Goal: Task Accomplishment & Management: Manage account settings

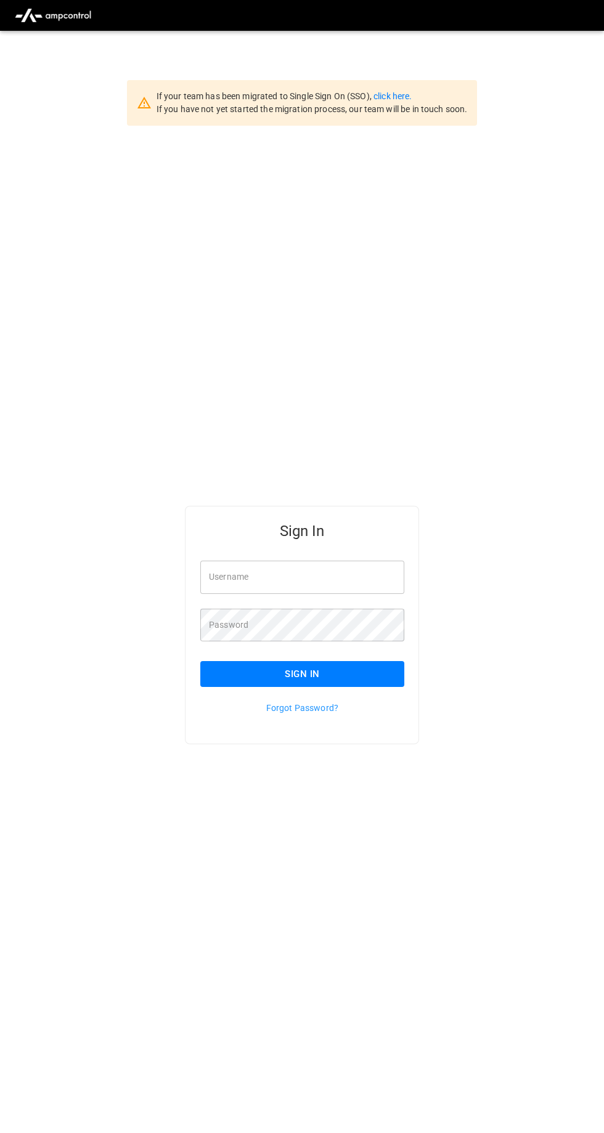
click at [349, 594] on input "Username" at bounding box center [302, 577] width 204 height 33
type input "**********"
